Goal: Task Accomplishment & Management: Use online tool/utility

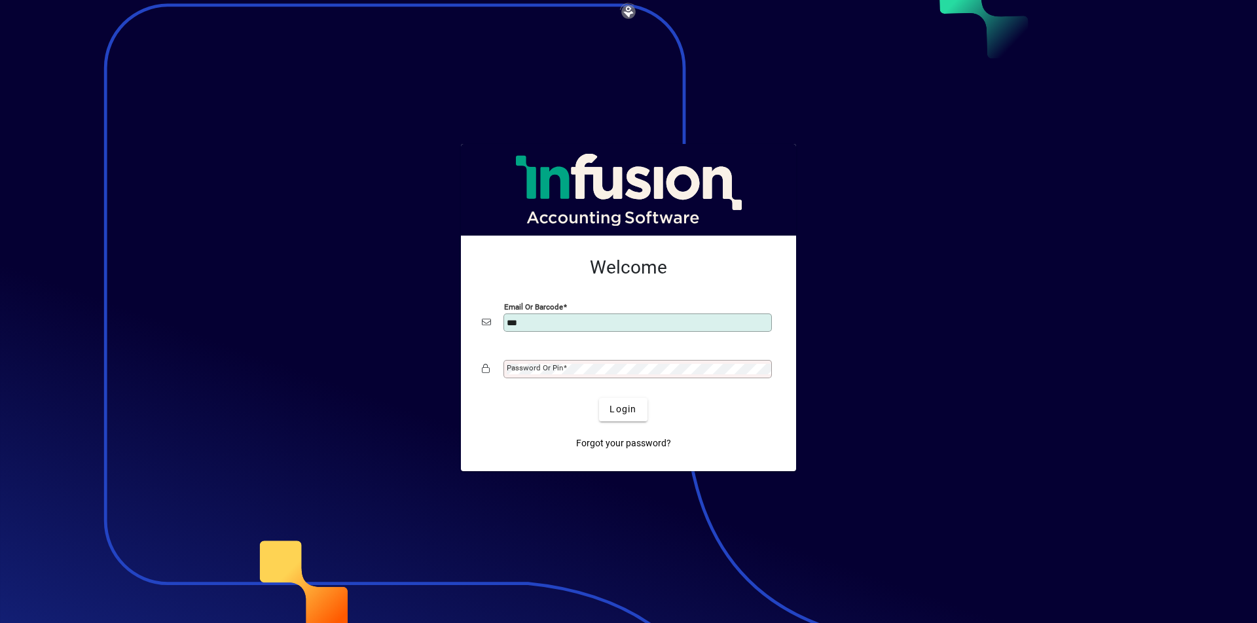
type input "**********"
click at [535, 369] on mat-label "Password or Pin" at bounding box center [535, 367] width 56 height 9
click at [633, 415] on span "Login" at bounding box center [622, 410] width 27 height 14
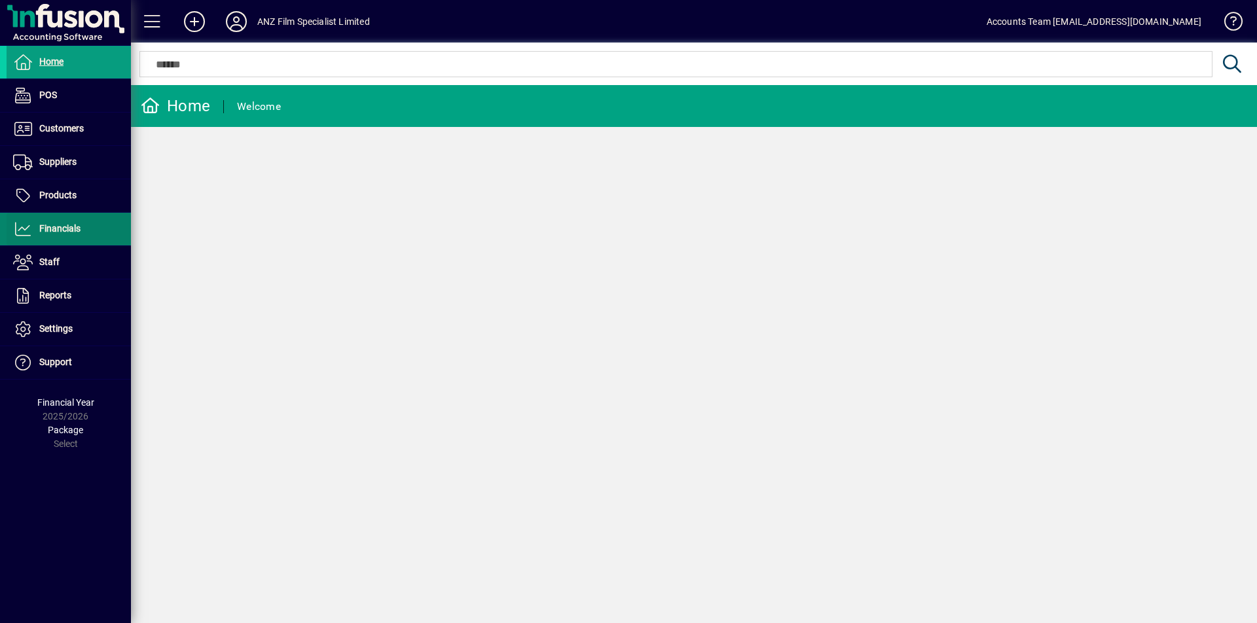
click at [79, 228] on span "Financials" at bounding box center [59, 228] width 41 height 10
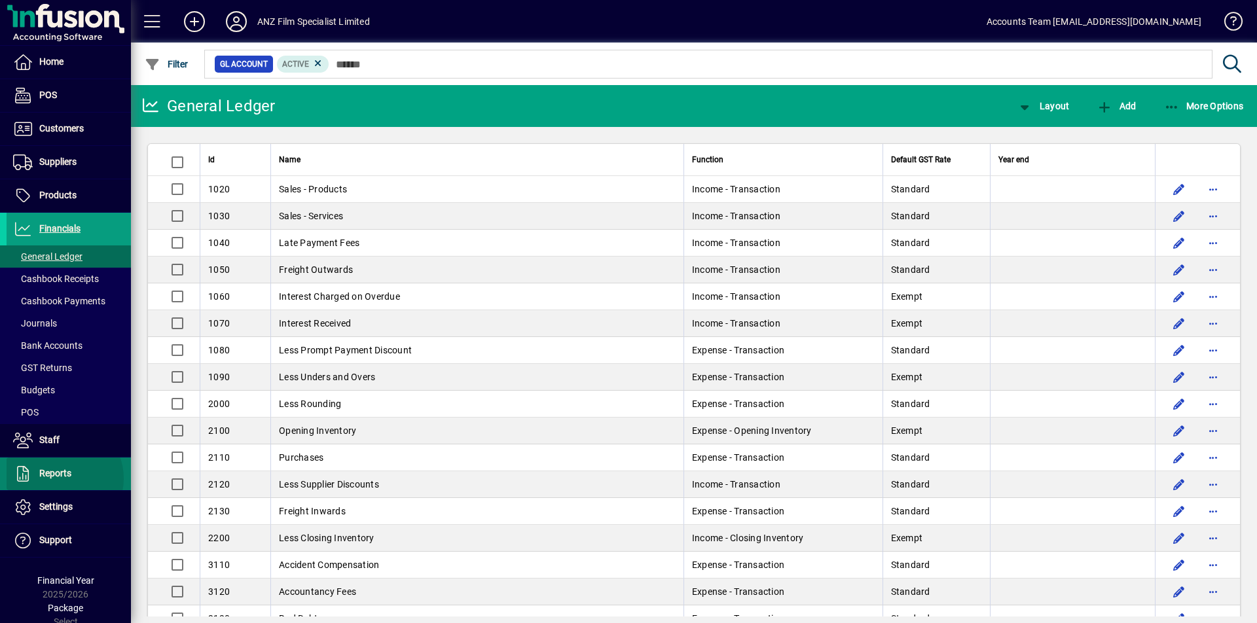
click at [62, 478] on span "Reports" at bounding box center [55, 473] width 32 height 10
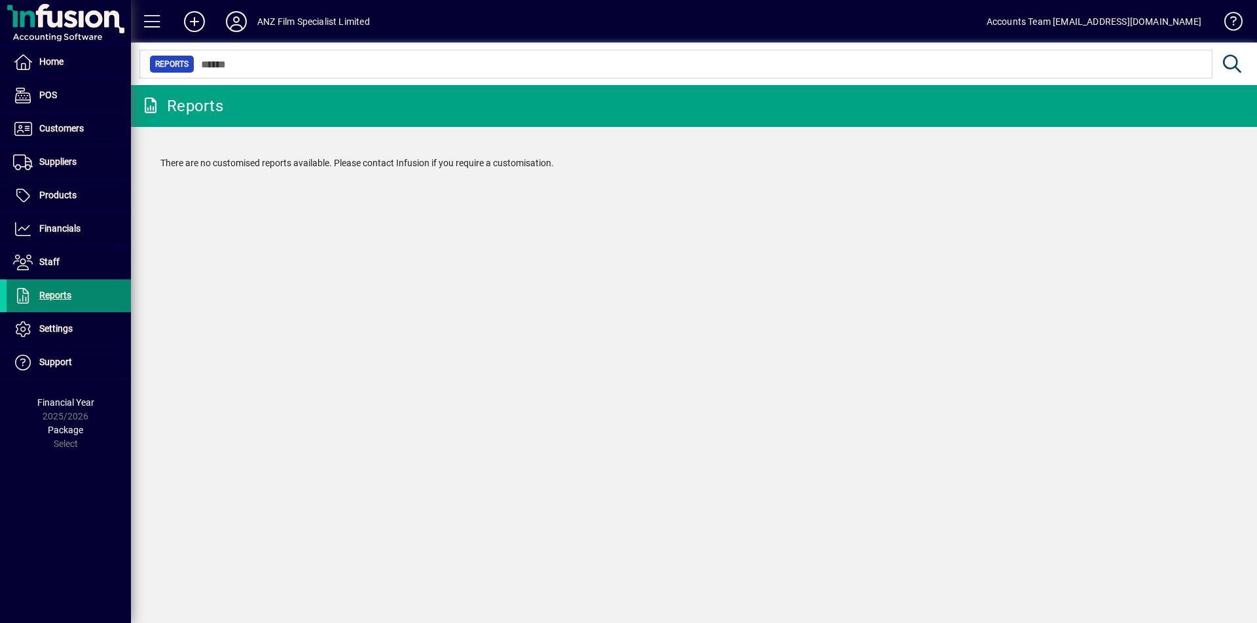
click at [69, 292] on span "Reports" at bounding box center [55, 295] width 32 height 10
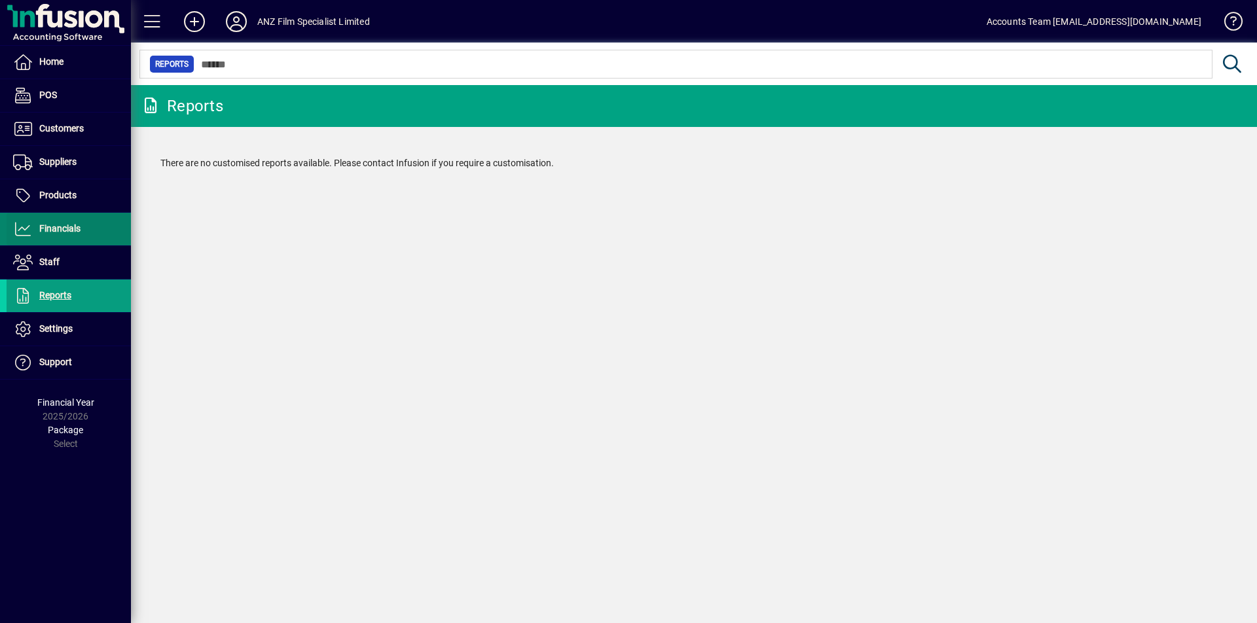
click at [62, 226] on span "Financials" at bounding box center [59, 228] width 41 height 10
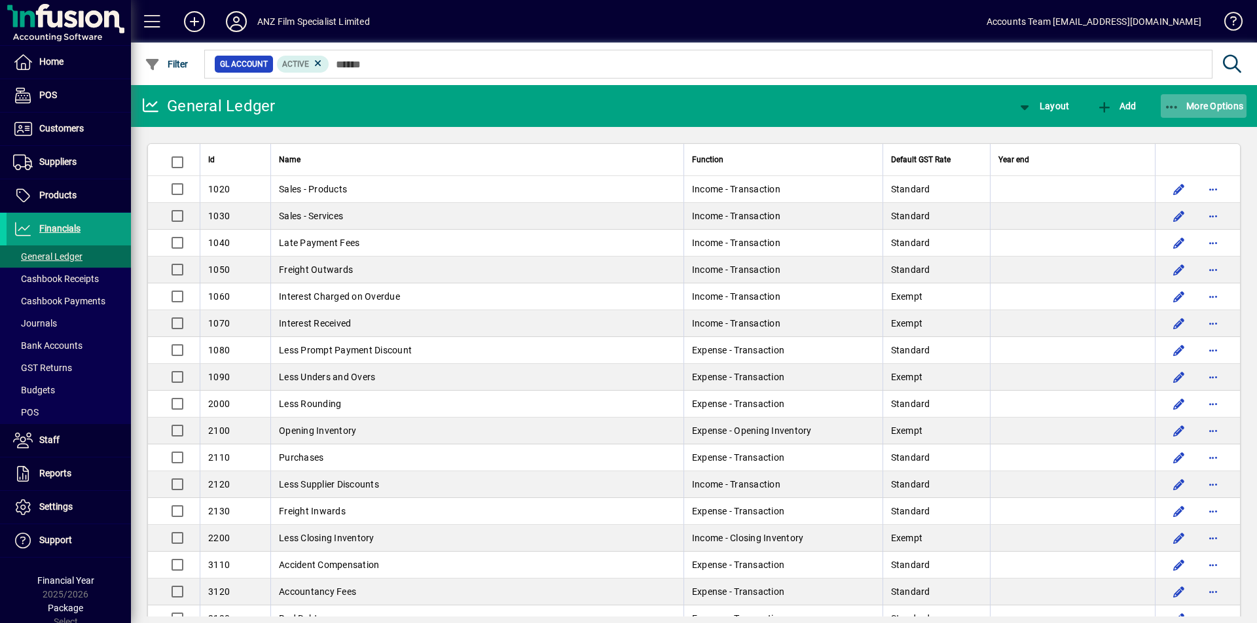
click at [1175, 107] on icon "button" at bounding box center [1172, 107] width 16 height 13
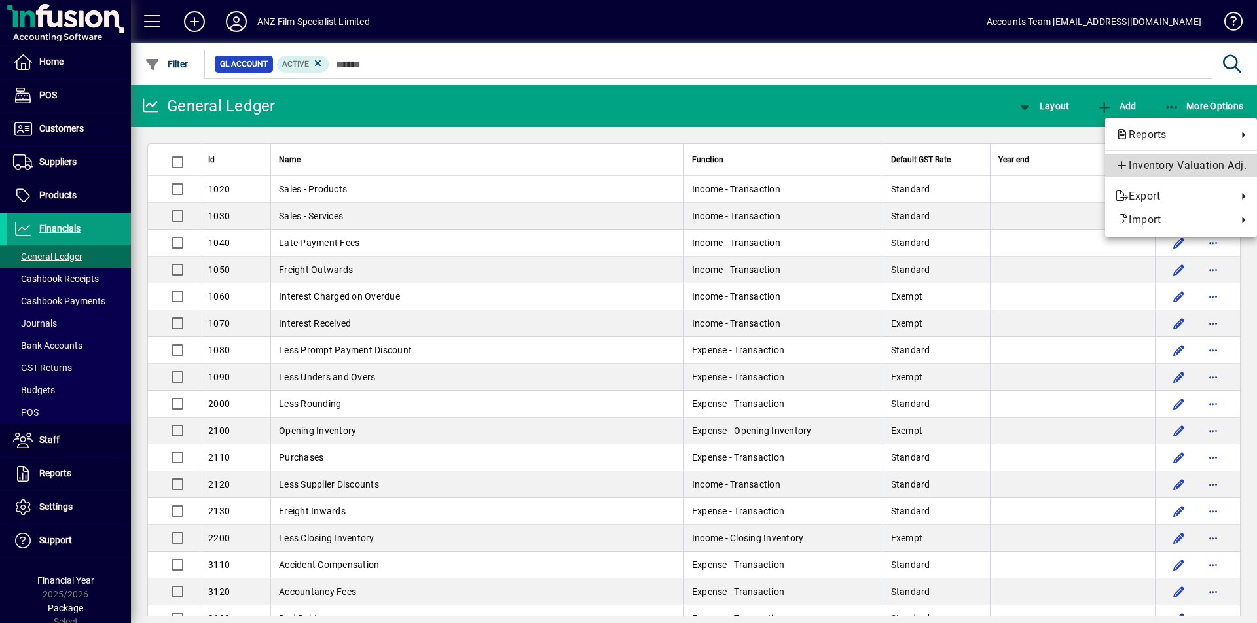
click at [1149, 169] on span "Inventory Valuation Adj." at bounding box center [1180, 166] width 131 height 16
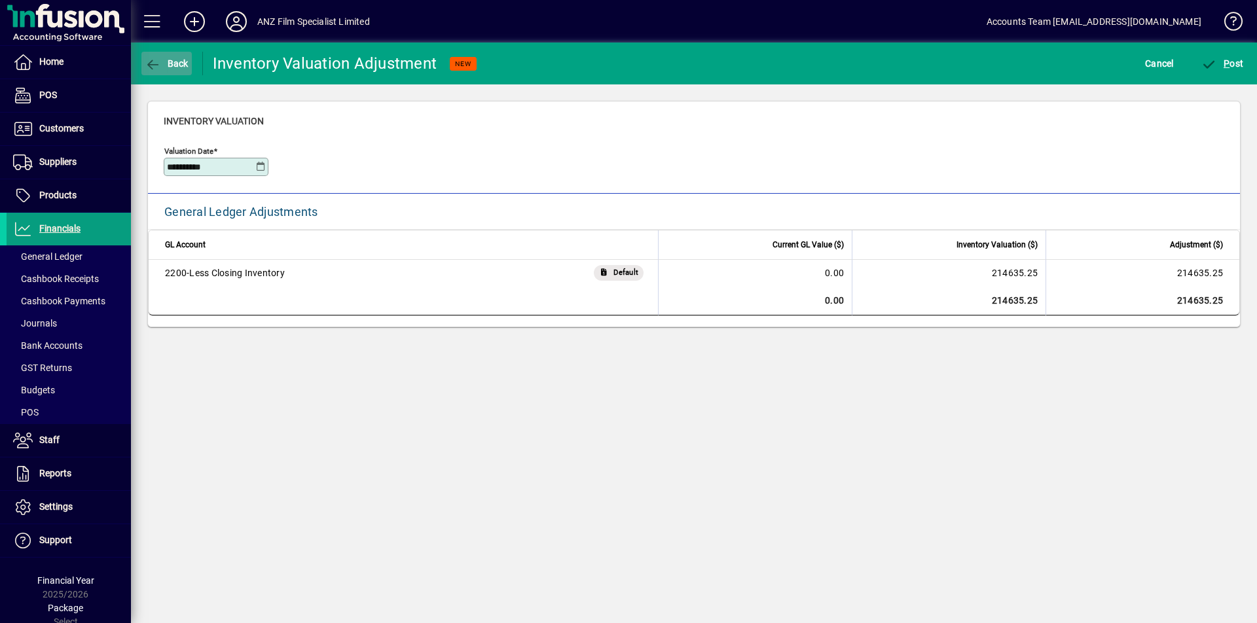
click at [171, 62] on span "Back" at bounding box center [167, 63] width 44 height 10
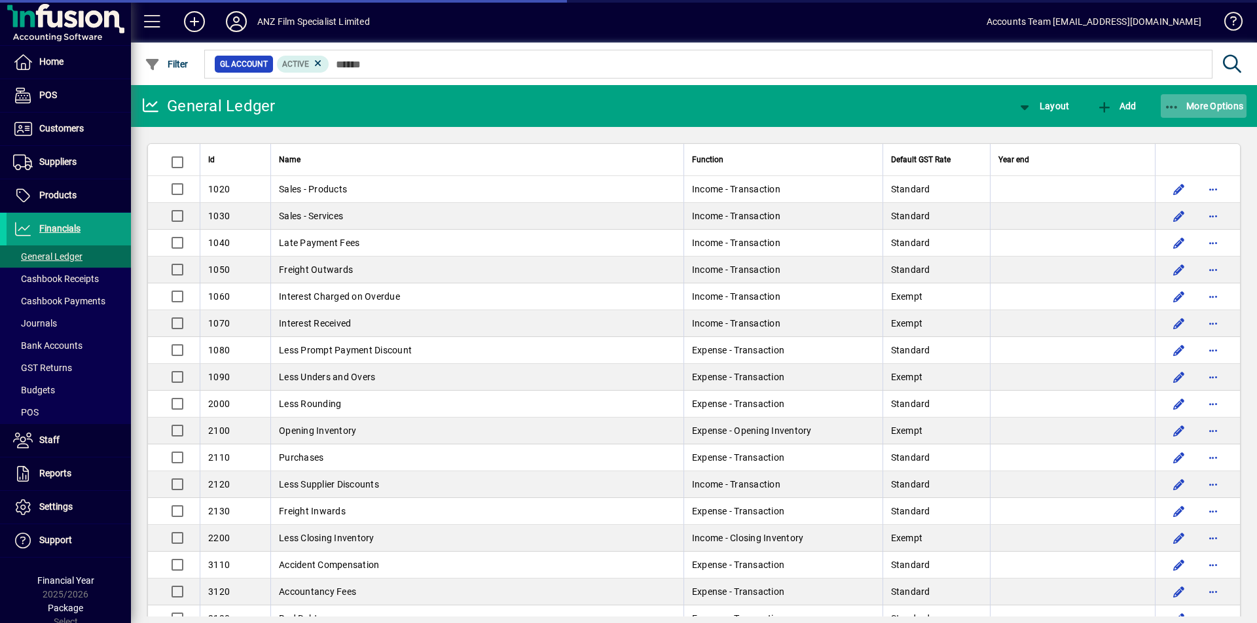
click at [1183, 107] on span "More Options" at bounding box center [1204, 106] width 80 height 10
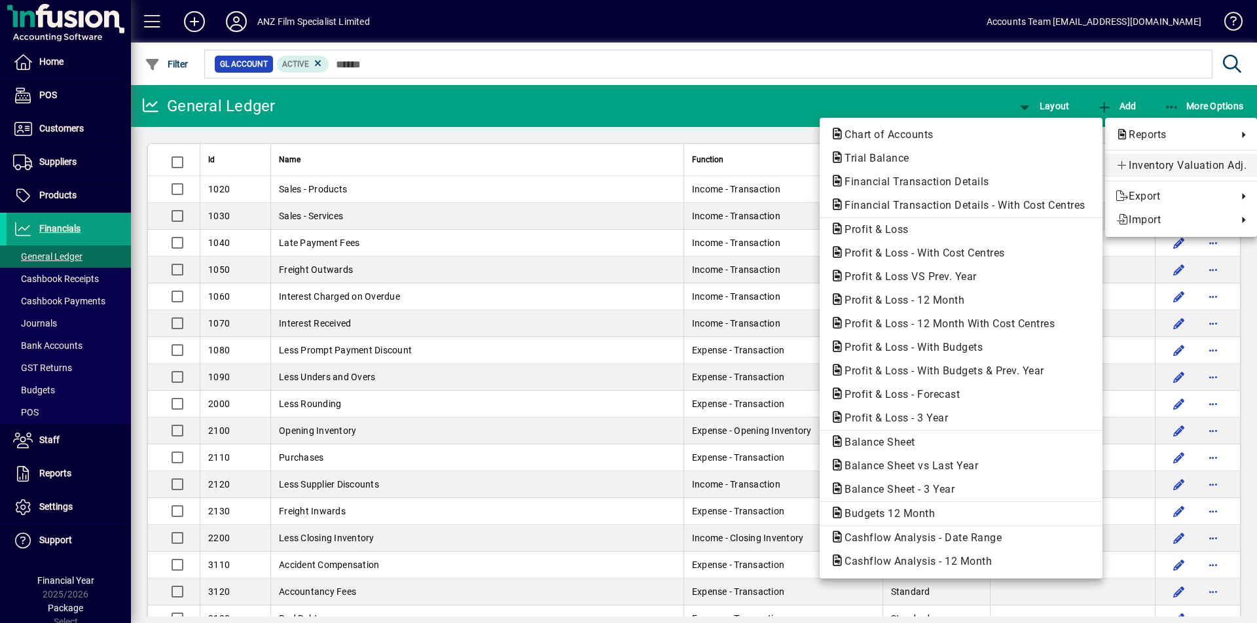
click at [1176, 159] on span "Inventory Valuation Adj." at bounding box center [1180, 166] width 131 height 16
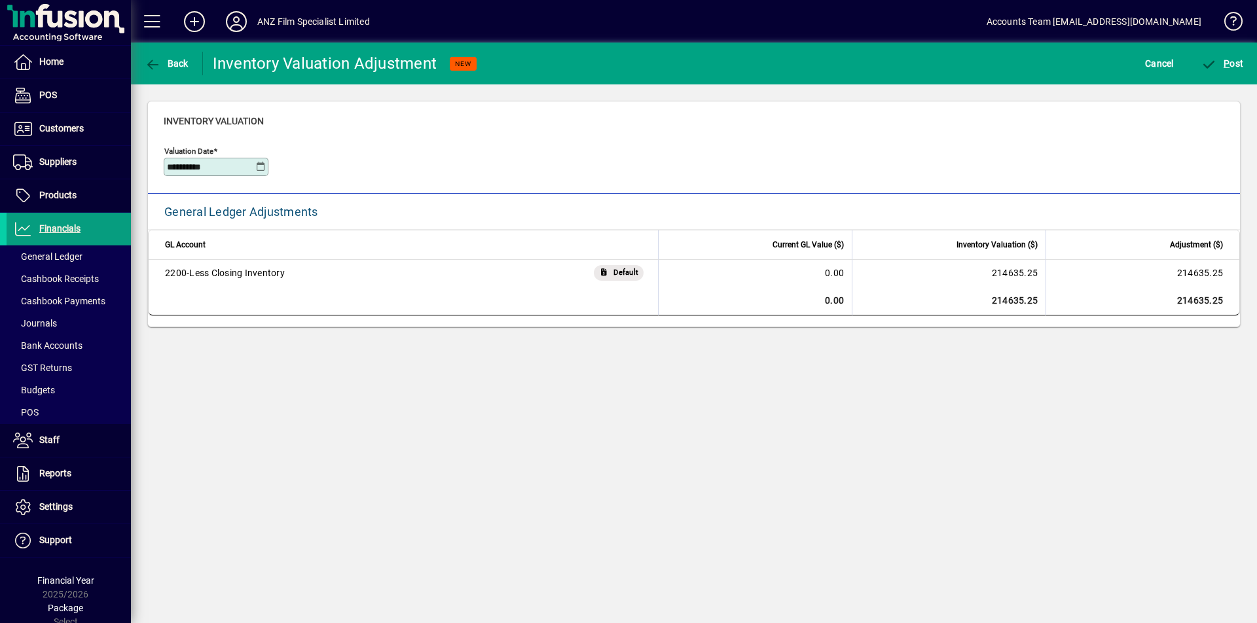
click at [259, 170] on icon at bounding box center [261, 167] width 10 height 10
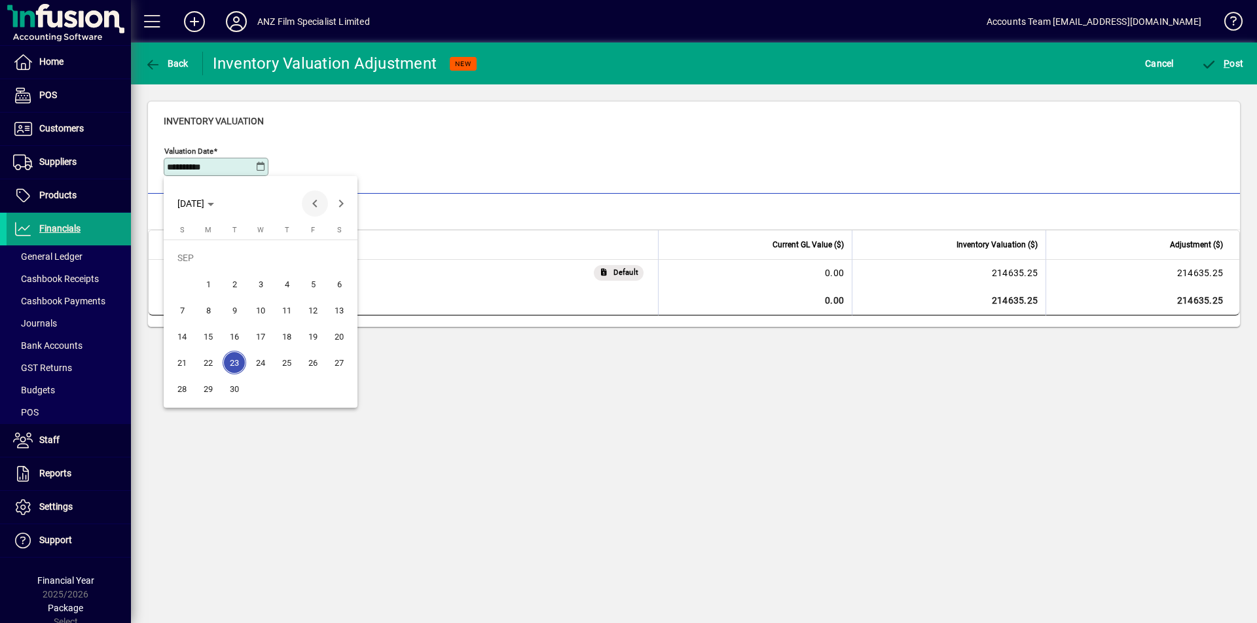
click at [319, 204] on span "Previous month" at bounding box center [315, 203] width 26 height 26
click at [185, 388] on span "31" at bounding box center [182, 389] width 24 height 24
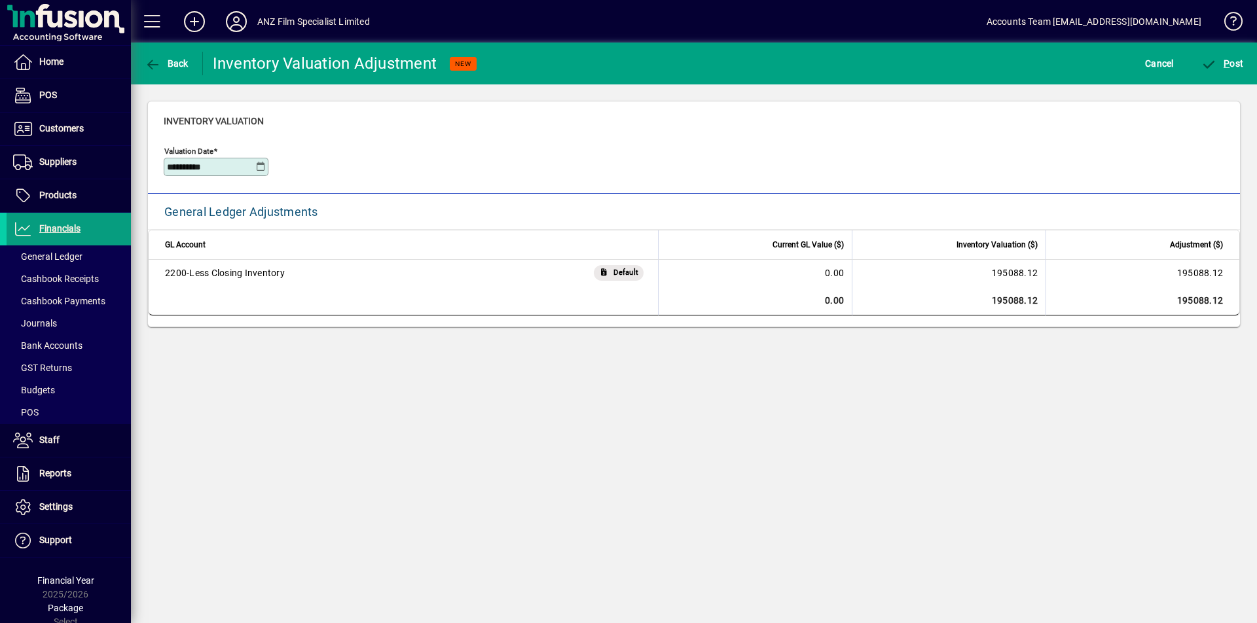
click at [260, 167] on icon at bounding box center [261, 167] width 10 height 10
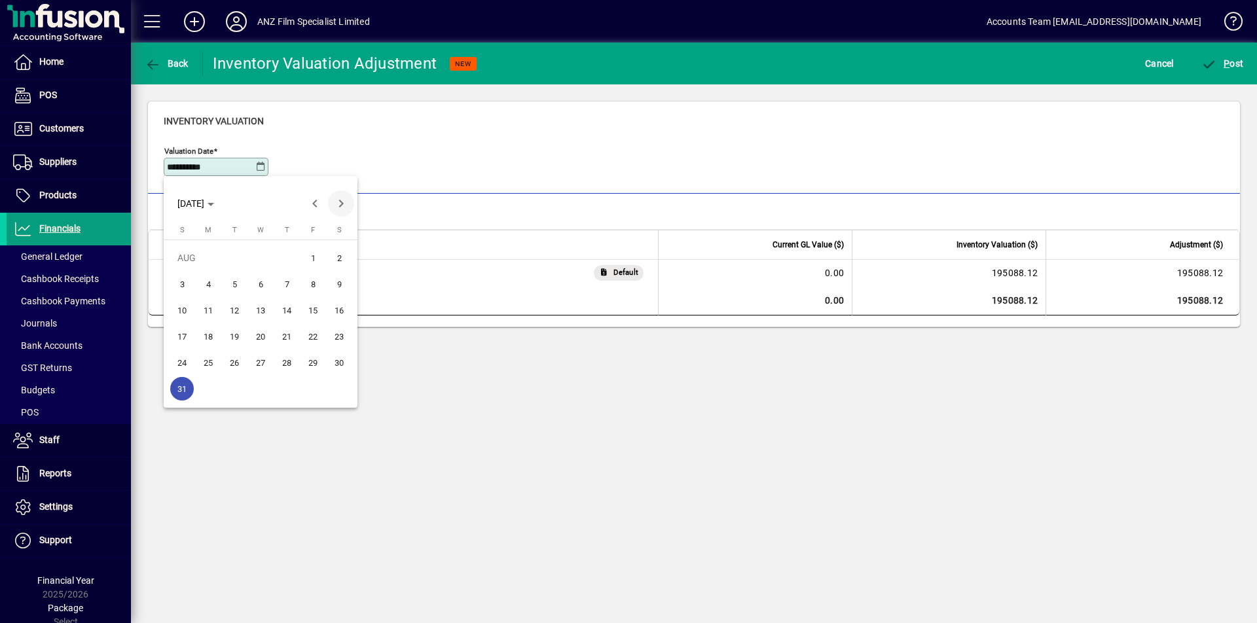
click at [341, 205] on span "Next month" at bounding box center [341, 203] width 26 height 26
click at [238, 365] on span "23" at bounding box center [235, 363] width 24 height 24
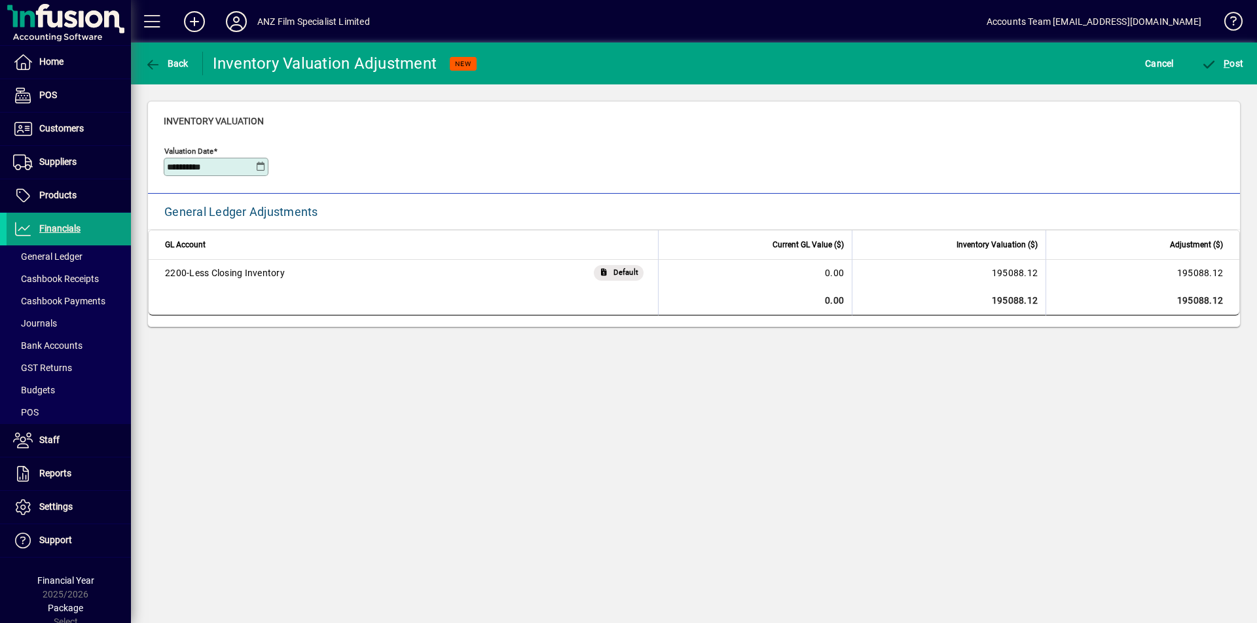
type input "**********"
click at [67, 130] on span "Customers" at bounding box center [61, 128] width 45 height 10
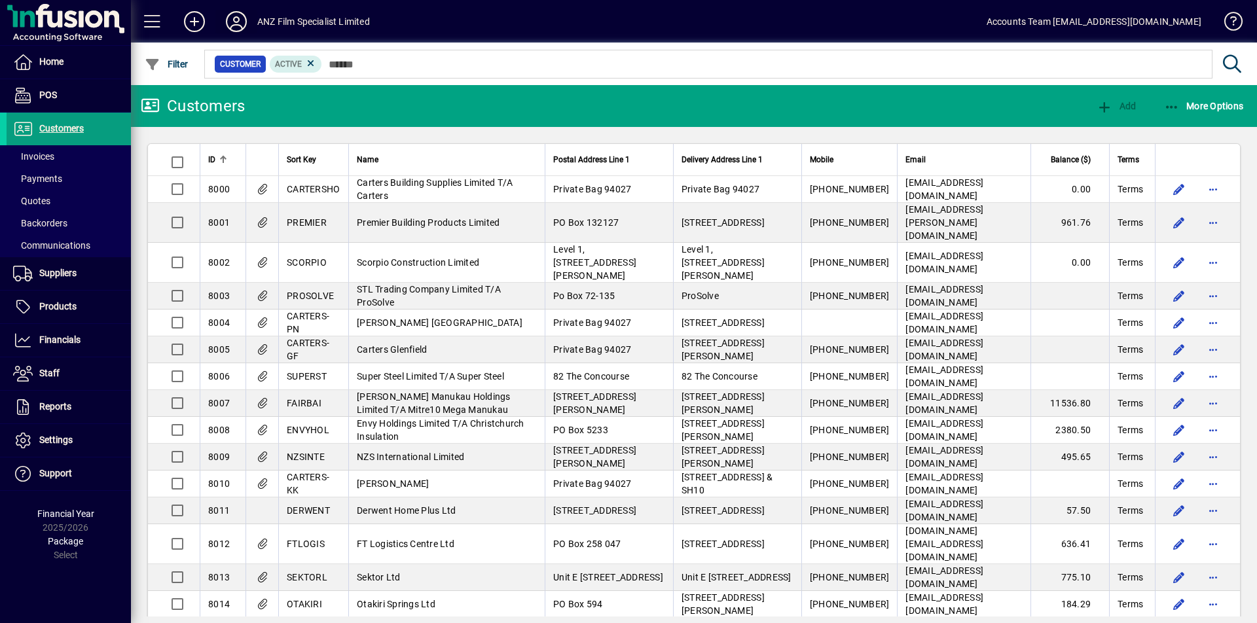
click at [238, 26] on icon at bounding box center [236, 21] width 26 height 21
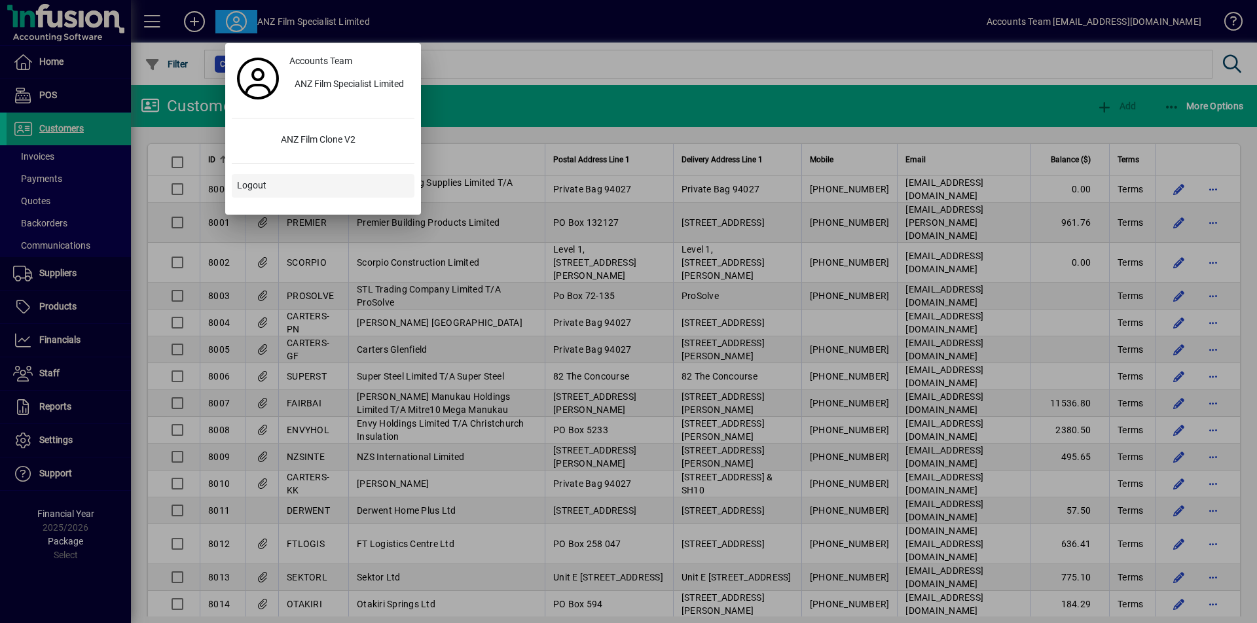
click at [255, 187] on span "Logout" at bounding box center [251, 186] width 29 height 14
